Goal: Find specific page/section: Find specific page/section

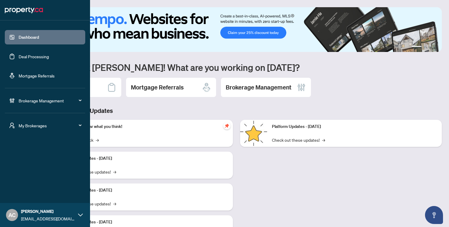
click at [28, 126] on span "My Brokerages" at bounding box center [50, 125] width 62 height 7
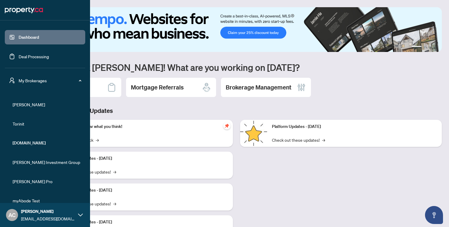
click at [26, 103] on span "RAHR" at bounding box center [47, 104] width 68 height 7
